Goal: Task Accomplishment & Management: Use online tool/utility

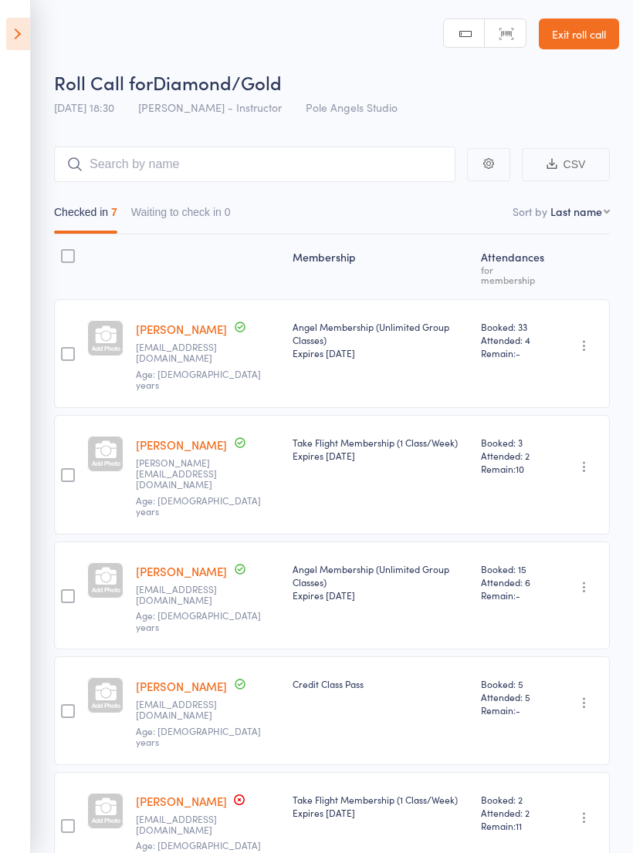
click at [25, 30] on icon at bounding box center [18, 34] width 24 height 32
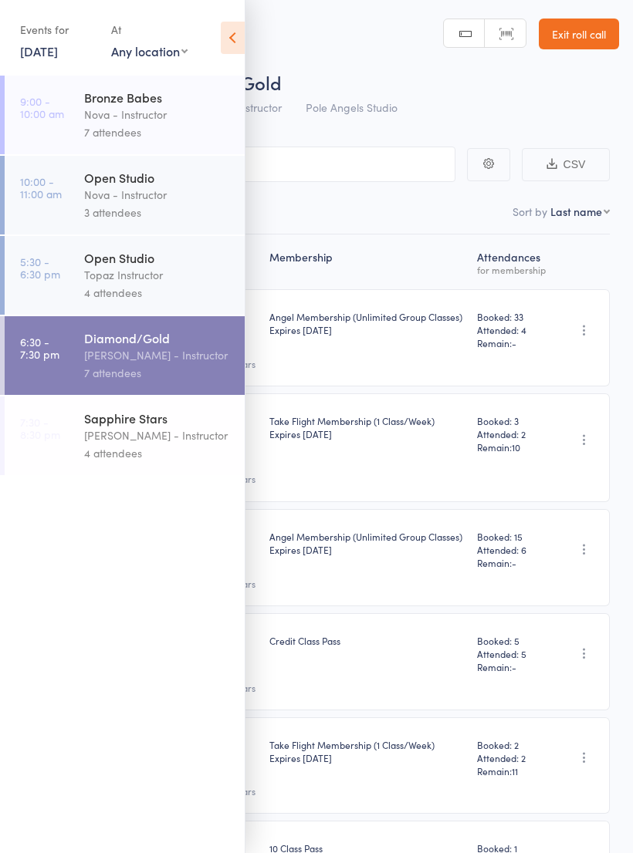
click at [111, 444] on div "[PERSON_NAME] - Instructor" at bounding box center [157, 436] width 147 height 18
click at [106, 361] on div "[PERSON_NAME] - Instructor" at bounding box center [157, 355] width 147 height 18
click at [58, 44] on link "[DATE]" at bounding box center [39, 50] width 38 height 17
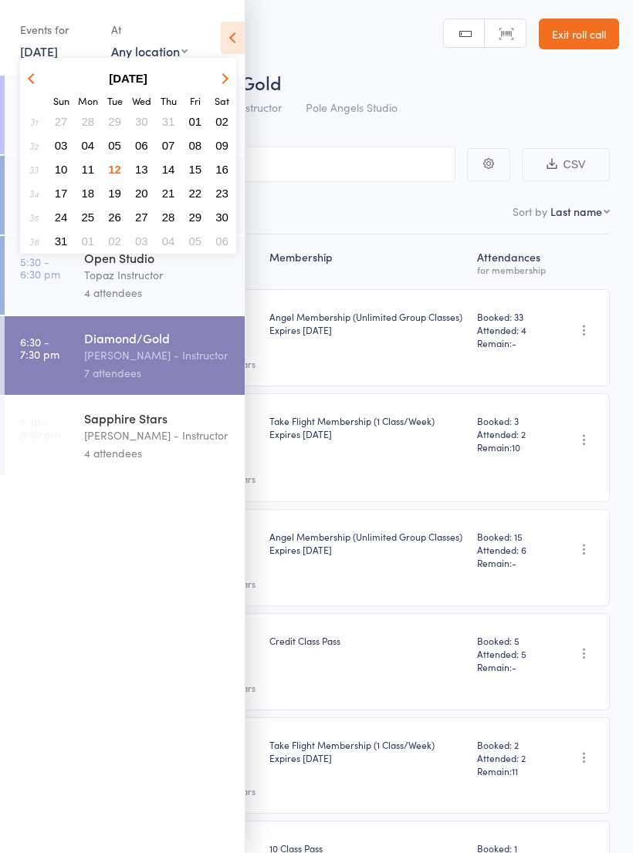
click at [148, 168] on button "13" at bounding box center [142, 169] width 24 height 21
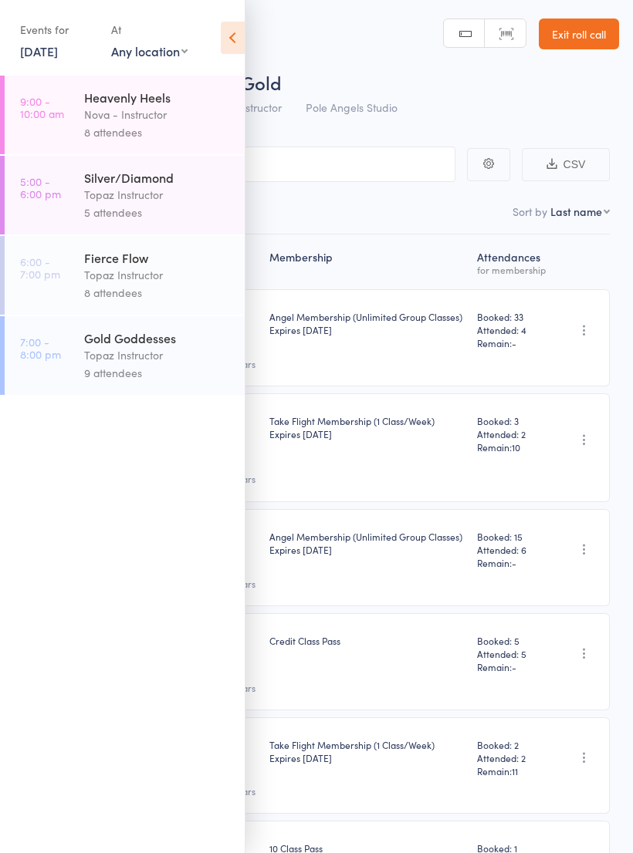
click at [151, 364] on div "Topaz Instructor" at bounding box center [157, 355] width 147 height 18
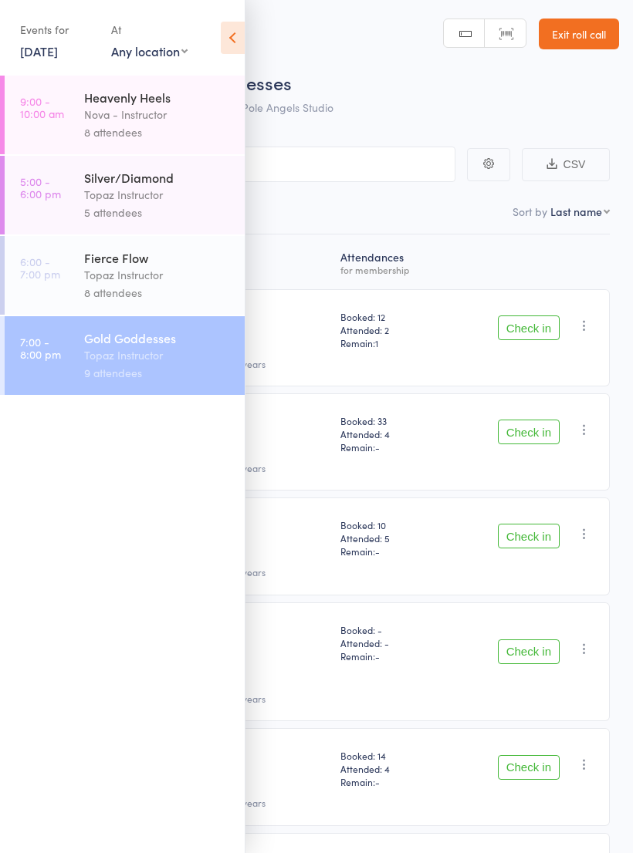
click at [237, 34] on icon at bounding box center [233, 38] width 24 height 32
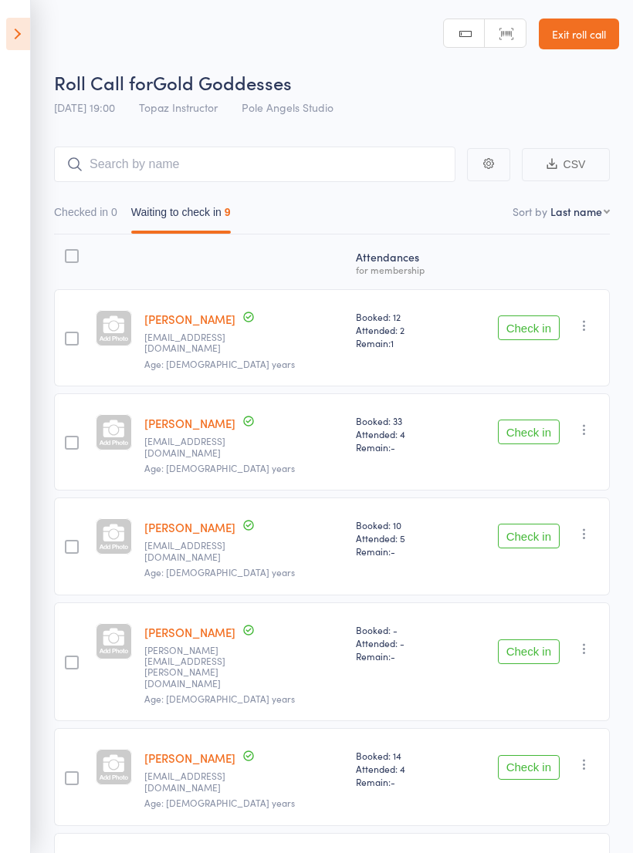
click at [15, 26] on icon at bounding box center [18, 34] width 24 height 32
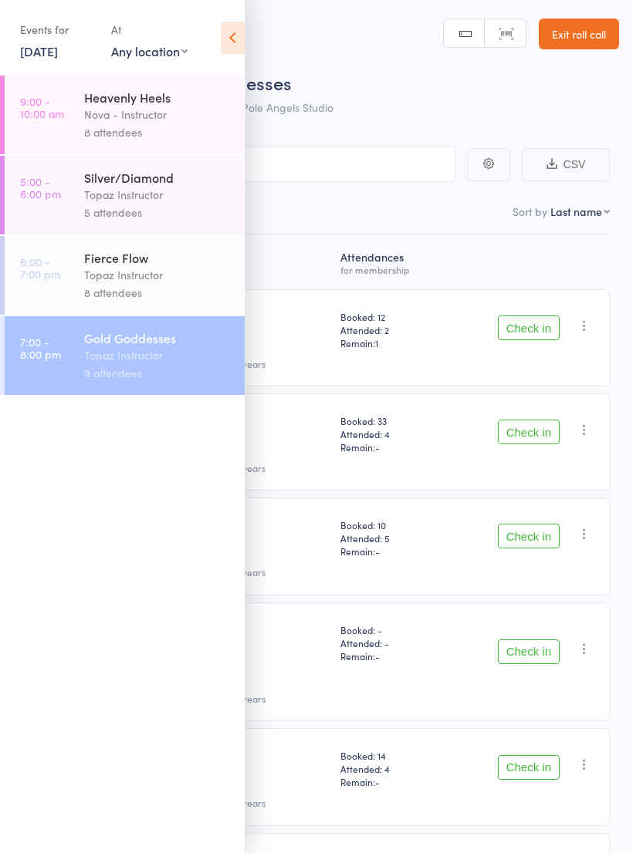
click at [58, 43] on link "[DATE]" at bounding box center [39, 50] width 38 height 17
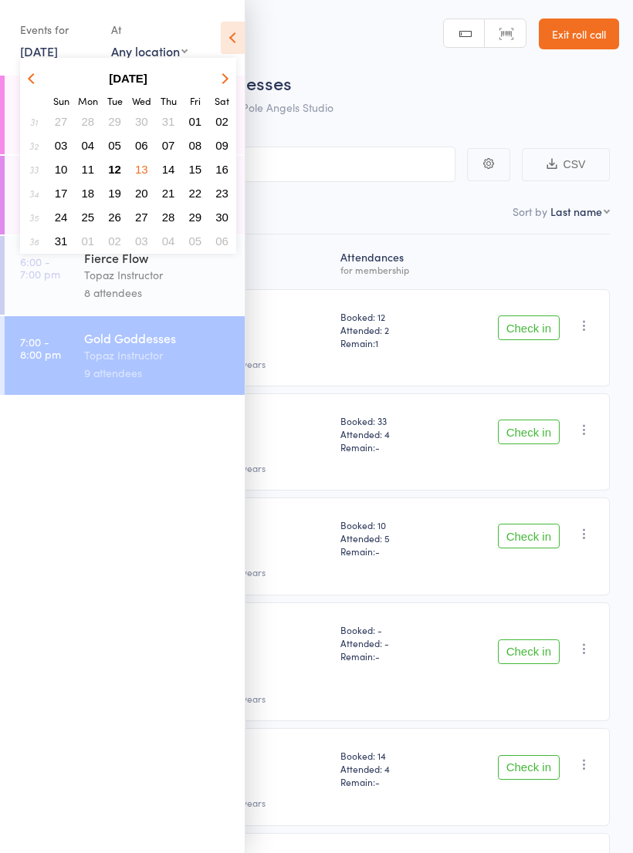
click at [120, 165] on span "12" at bounding box center [114, 169] width 13 height 13
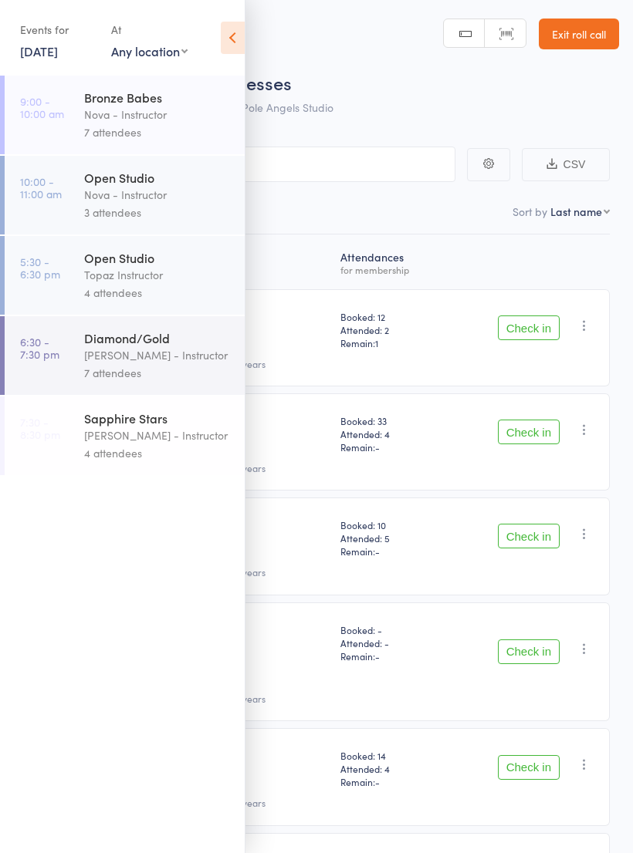
click at [144, 437] on div "[PERSON_NAME] - Instructor" at bounding box center [157, 436] width 147 height 18
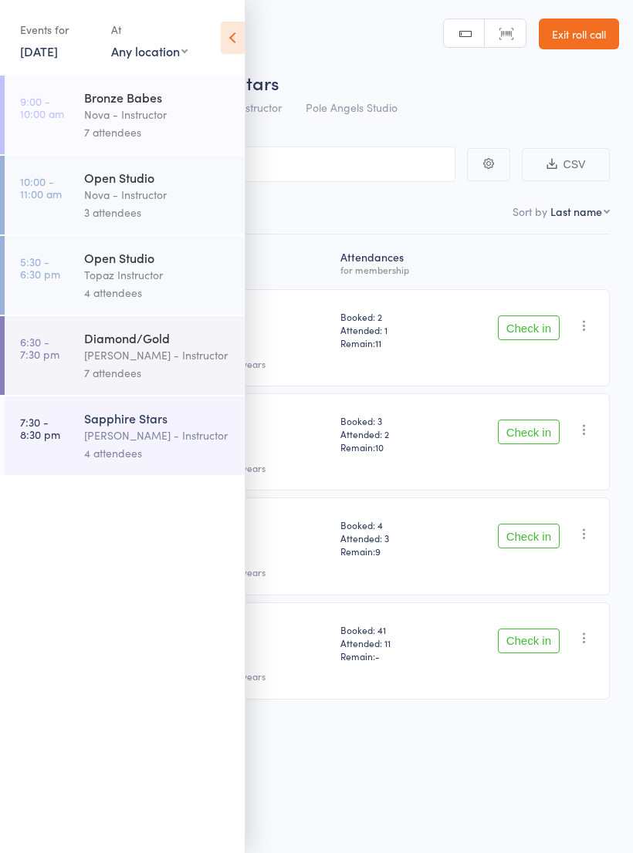
click at [235, 42] on icon at bounding box center [233, 38] width 24 height 32
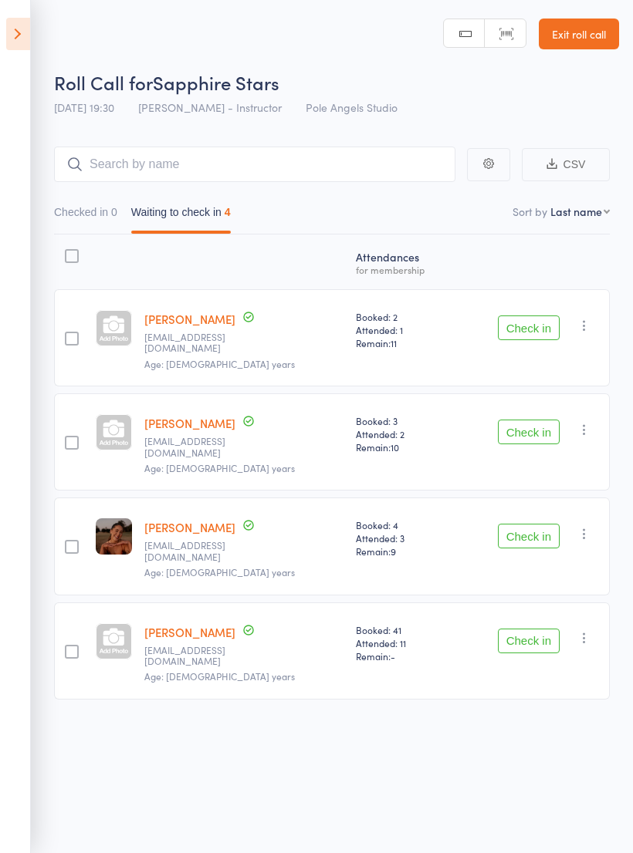
click at [8, 48] on icon at bounding box center [18, 34] width 24 height 32
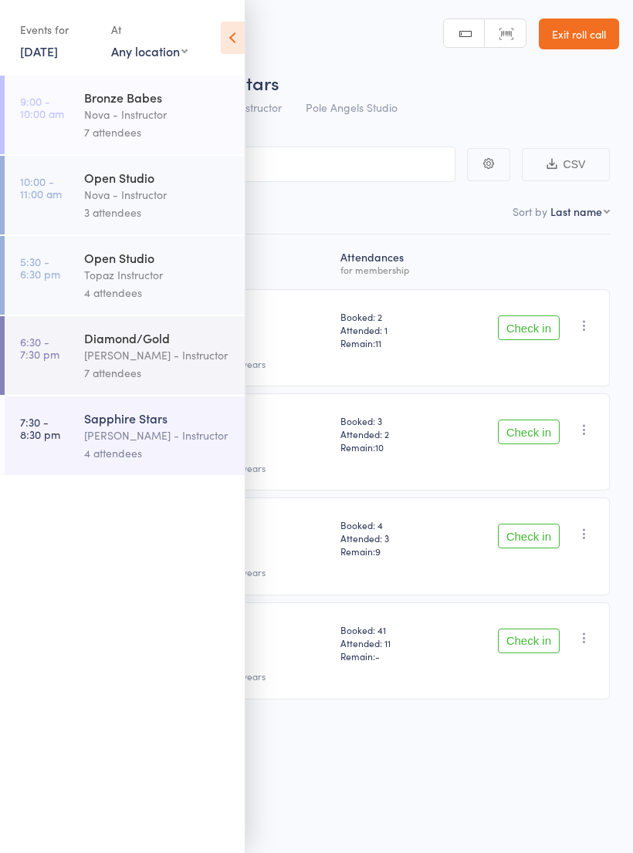
click at [147, 380] on div "7 attendees" at bounding box center [157, 373] width 147 height 18
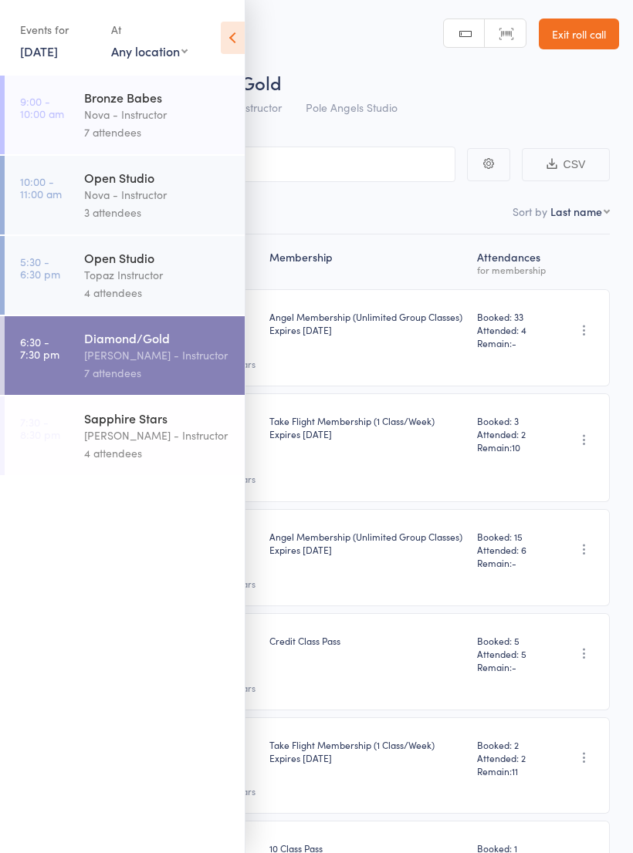
click at [233, 28] on icon at bounding box center [233, 38] width 24 height 32
